Goal: Task Accomplishment & Management: Use online tool/utility

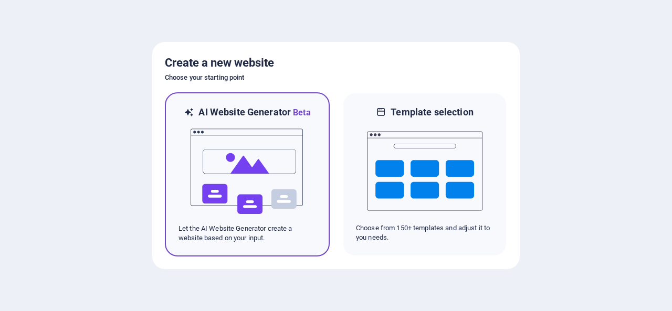
click at [246, 180] on img at bounding box center [248, 171] width 116 height 105
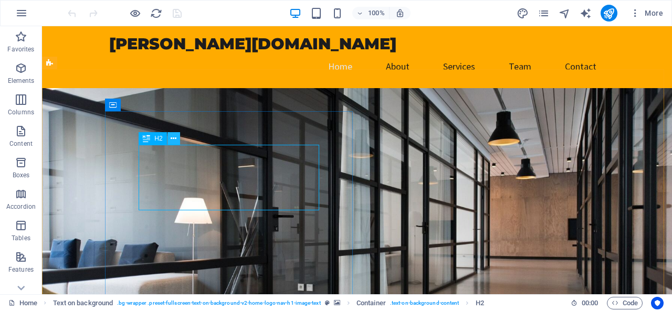
click at [175, 139] on icon at bounding box center [174, 138] width 6 height 11
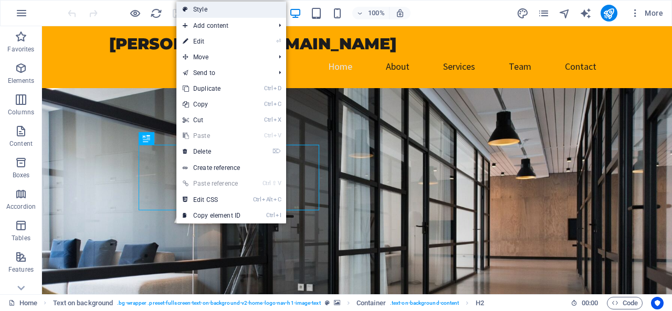
click at [222, 13] on link "Style" at bounding box center [231, 10] width 110 height 16
select select "%"
select select "rem"
select select "px"
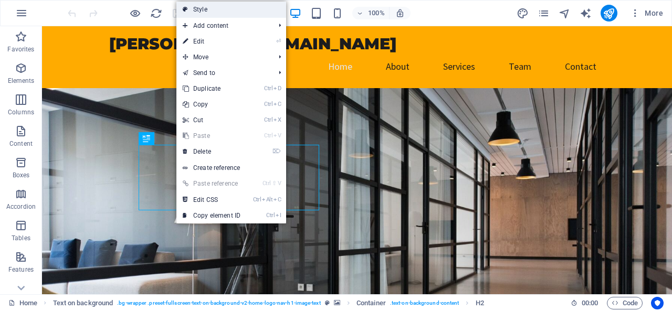
select select "preset-fullscreen-text-on-background-v2-home-logo-nav-h1-image-text"
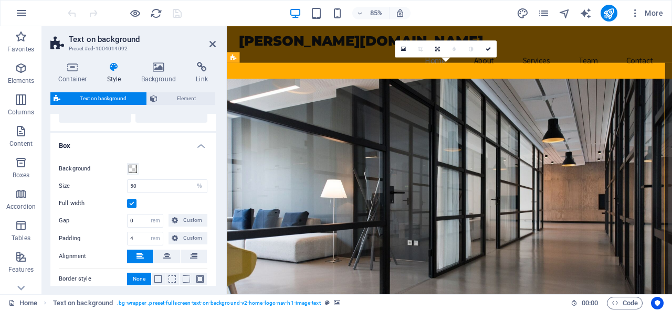
scroll to position [87, 0]
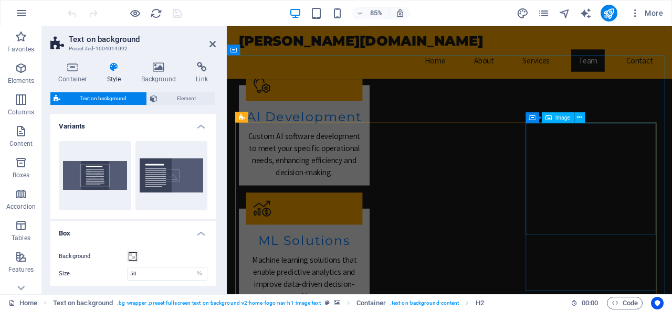
scroll to position [944, 0]
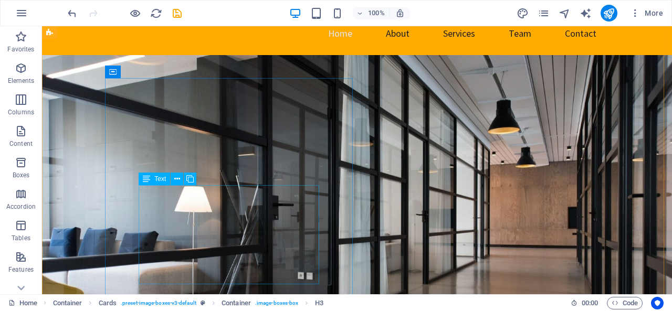
scroll to position [0, 0]
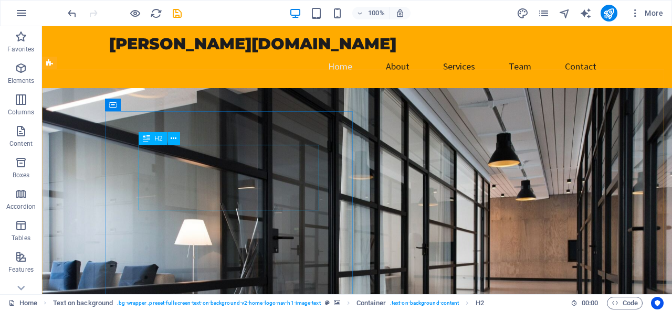
click at [150, 139] on div "H2" at bounding box center [153, 138] width 28 height 13
click at [172, 139] on icon at bounding box center [174, 138] width 6 height 11
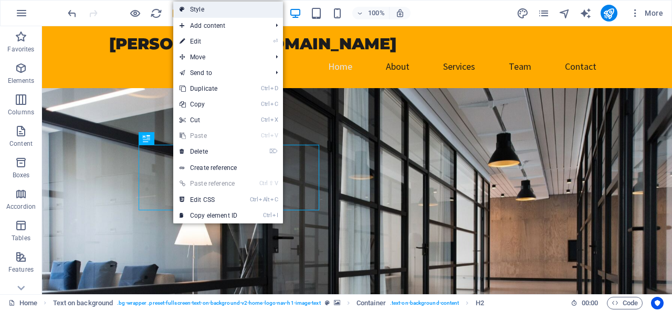
click at [214, 9] on link "Style" at bounding box center [228, 10] width 110 height 16
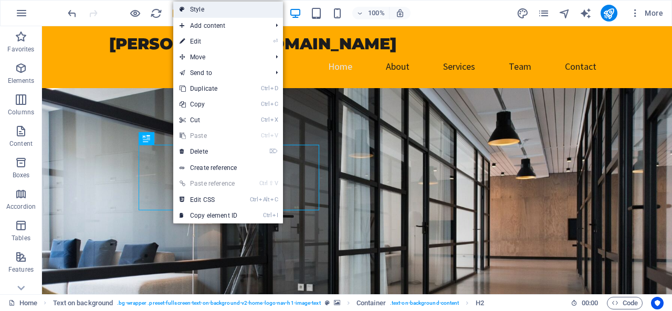
select select "%"
select select "rem"
select select "px"
select select "preset-fullscreen-text-on-background-v2-home-logo-nav-h1-image-text"
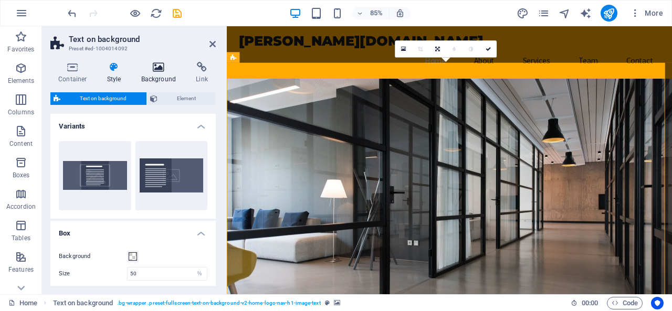
click at [163, 76] on h4 "Background" at bounding box center [160, 73] width 55 height 22
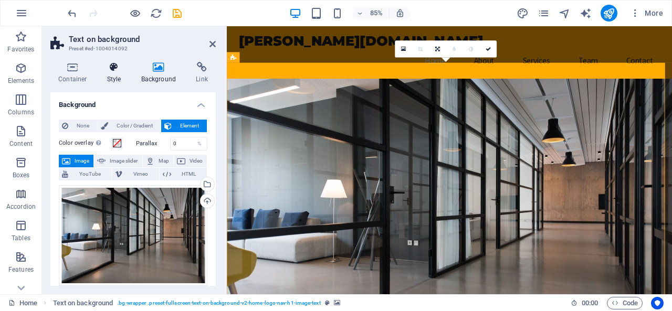
click at [116, 69] on icon at bounding box center [114, 67] width 30 height 11
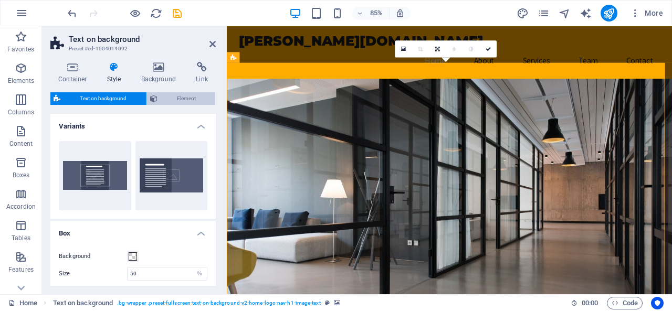
click at [171, 103] on span "Element" at bounding box center [187, 98] width 52 height 13
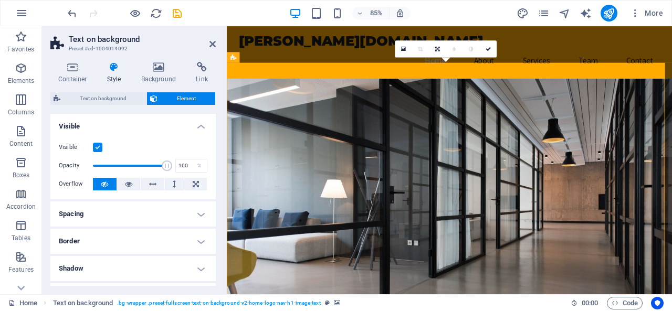
click at [126, 207] on h4 "Spacing" at bounding box center [132, 214] width 165 height 25
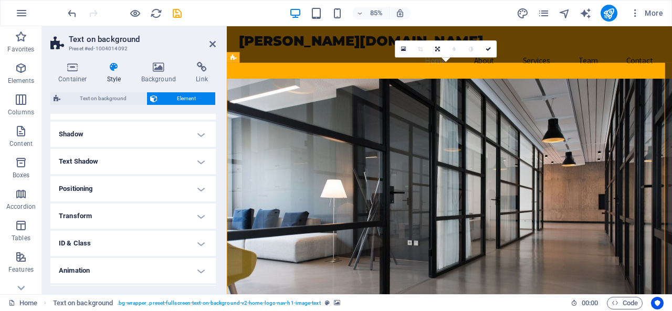
scroll to position [177, 0]
click at [120, 213] on h4 "Transform" at bounding box center [132, 215] width 165 height 25
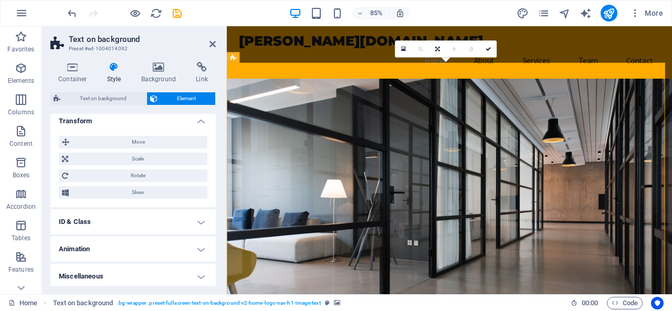
scroll to position [273, 0]
click at [119, 274] on h4 "Miscellaneous" at bounding box center [132, 275] width 165 height 25
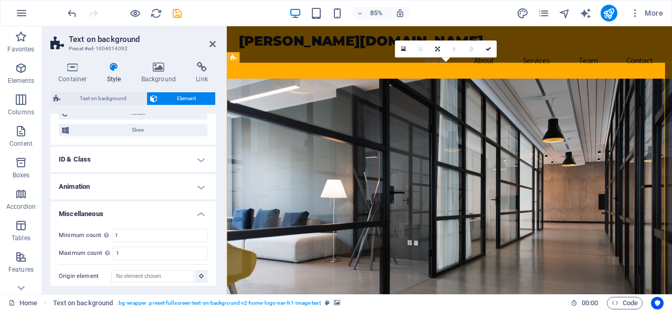
scroll to position [338, 0]
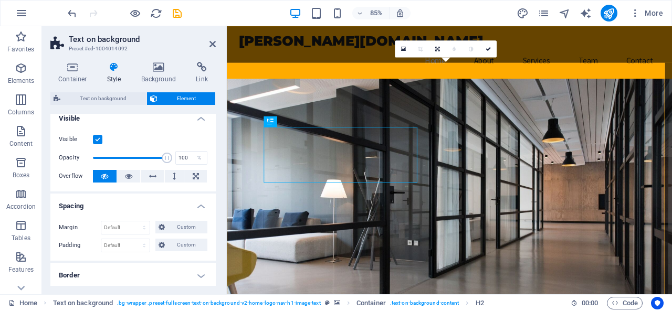
scroll to position [0, 0]
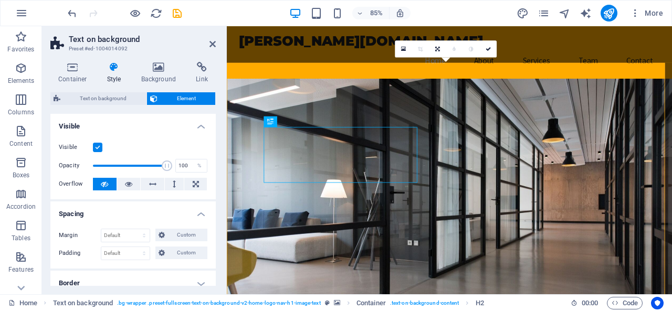
click at [199, 130] on h4 "Visible" at bounding box center [132, 123] width 165 height 19
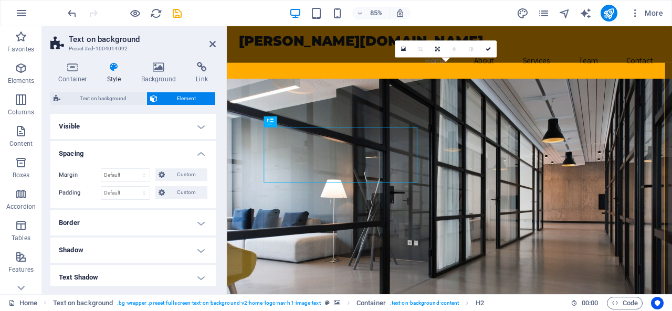
click at [199, 159] on h4 "Spacing" at bounding box center [132, 150] width 165 height 19
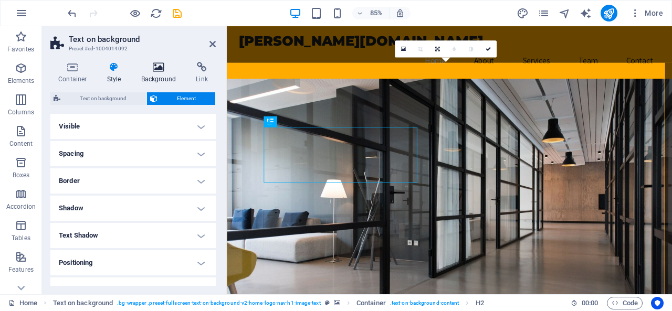
click at [163, 72] on icon at bounding box center [158, 67] width 51 height 11
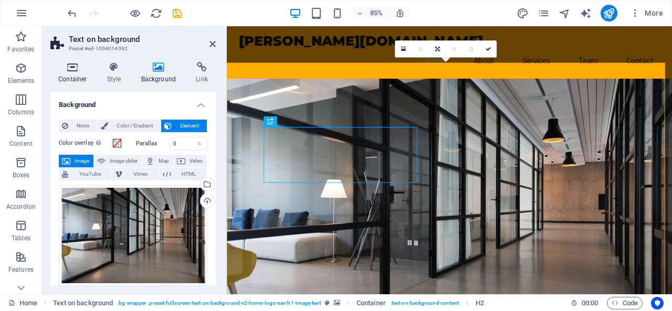
click at [72, 71] on icon at bounding box center [72, 67] width 45 height 11
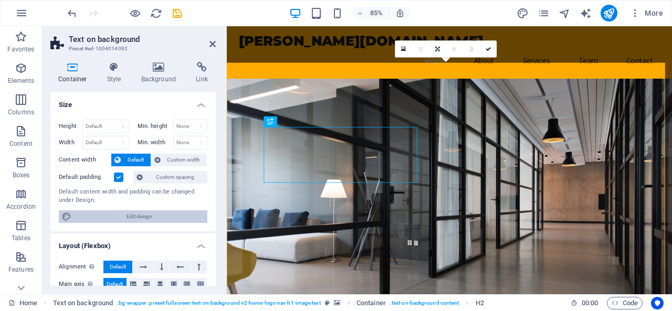
click at [120, 219] on span "Edit design" at bounding box center [140, 217] width 130 height 13
select select "rem"
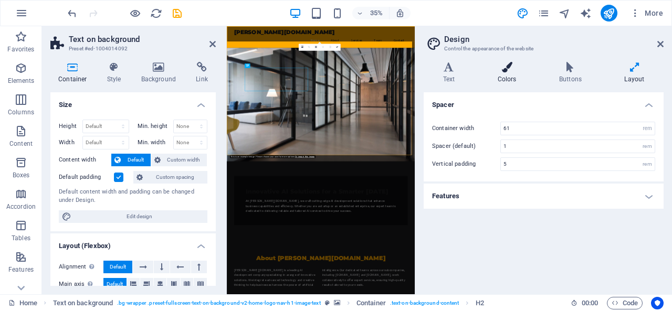
click at [510, 75] on h4 "Colors" at bounding box center [508, 73] width 61 height 22
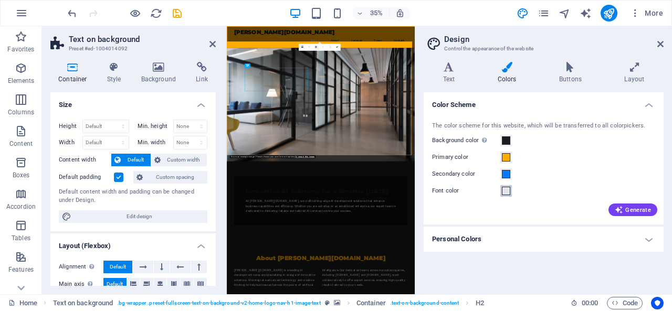
click at [506, 193] on span at bounding box center [506, 191] width 8 height 8
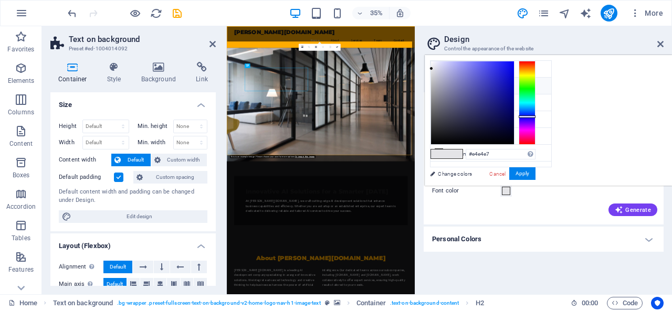
click at [438, 82] on icon at bounding box center [438, 85] width 7 height 7
type input "#ffab00"
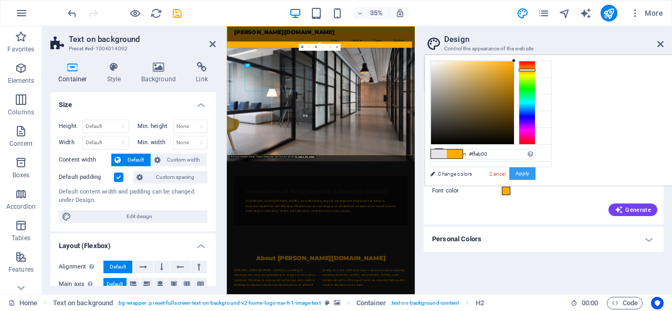
click at [536, 173] on button "Apply" at bounding box center [522, 174] width 26 height 13
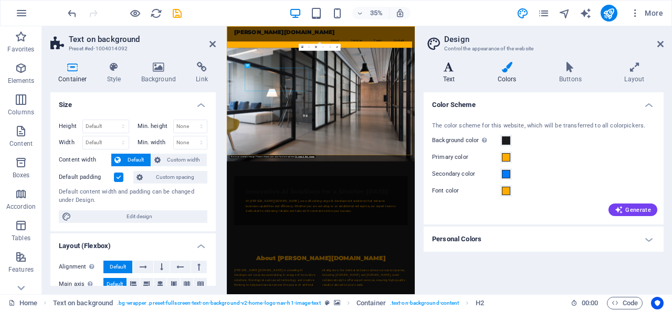
click at [448, 72] on icon at bounding box center [449, 67] width 50 height 11
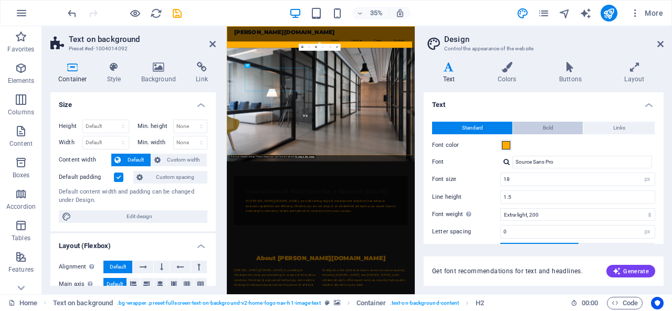
click at [554, 123] on button "Bold" at bounding box center [548, 128] width 70 height 13
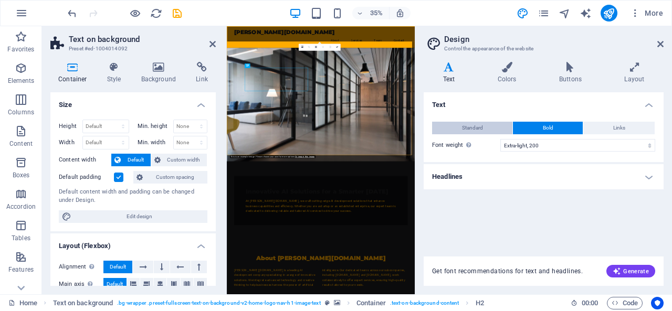
click at [479, 127] on span "Standard" at bounding box center [472, 128] width 21 height 13
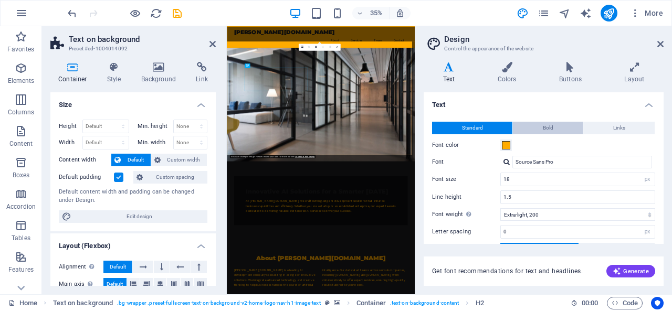
click at [538, 127] on button "Bold" at bounding box center [548, 128] width 70 height 13
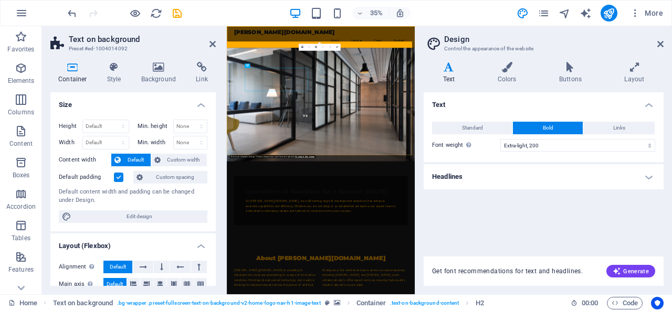
click at [511, 174] on h4 "Headlines" at bounding box center [544, 176] width 240 height 25
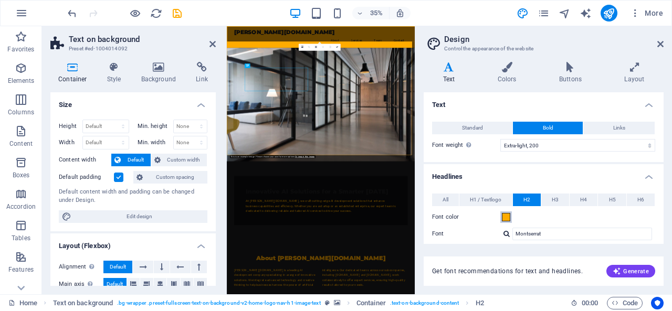
click at [507, 219] on span at bounding box center [506, 217] width 8 height 8
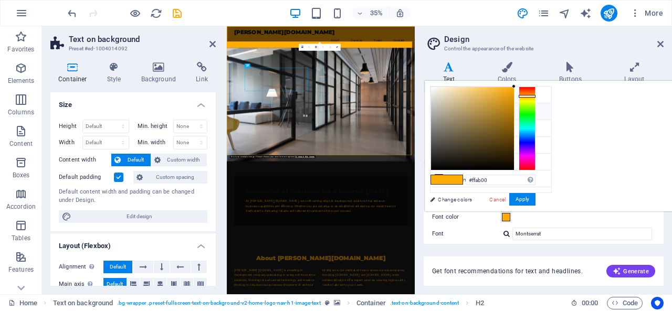
click at [447, 177] on span at bounding box center [439, 179] width 16 height 9
click at [536, 202] on button "Apply" at bounding box center [522, 199] width 26 height 13
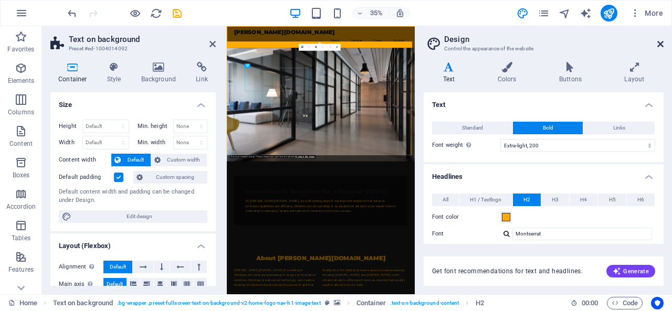
click at [660, 44] on icon at bounding box center [660, 44] width 6 height 8
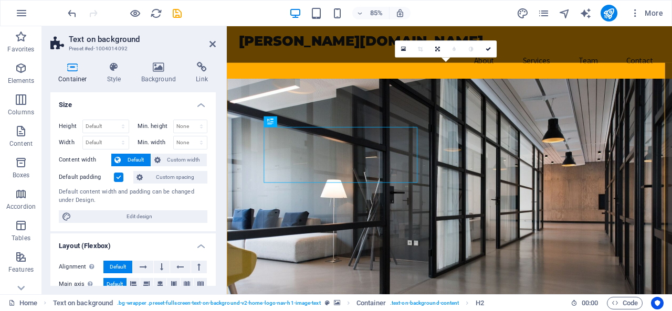
click at [518, 155] on figure at bounding box center [489, 250] width 524 height 325
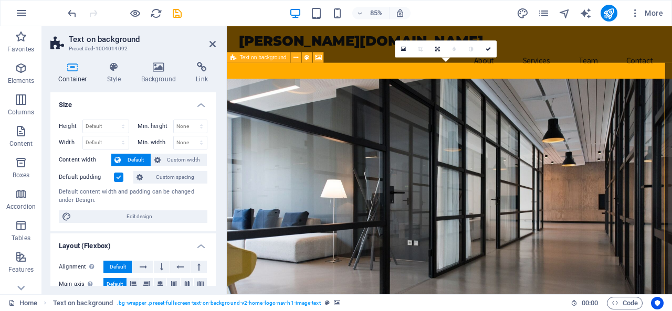
click at [560, 146] on figure at bounding box center [489, 250] width 524 height 325
